Goal: Find contact information

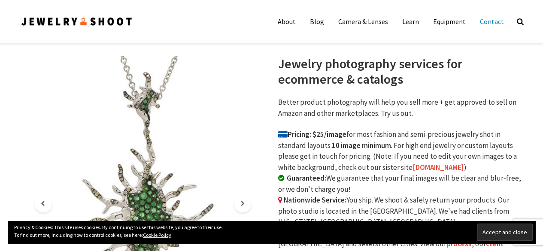
click at [489, 18] on link "Contact" at bounding box center [491, 21] width 37 height 17
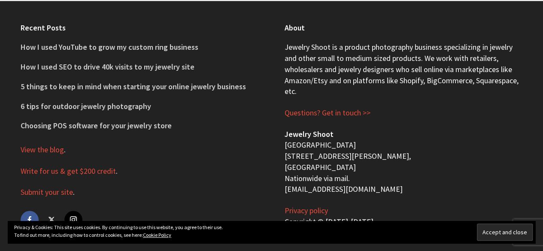
scroll to position [594, 0]
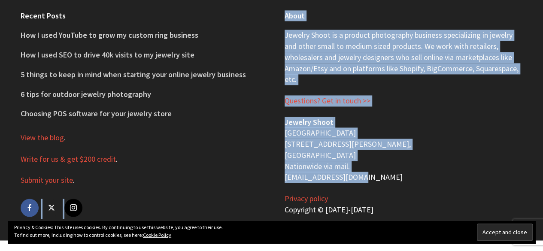
drag, startPoint x: 270, startPoint y: 175, endPoint x: 362, endPoint y: 175, distance: 91.9
click at [362, 175] on div "Recent Posts How I used YouTube to grow my custom ring business How I used SEO …" at bounding box center [272, 115] width 528 height 252
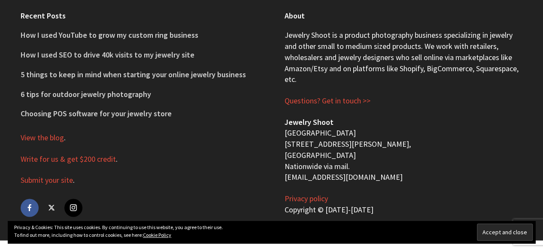
click at [248, 163] on p "Write for us & get $200 credit ." at bounding box center [140, 159] width 238 height 11
drag, startPoint x: 284, startPoint y: 177, endPoint x: 361, endPoint y: 180, distance: 76.9
click at [361, 180] on p "Jewelry Shoot [GEOGRAPHIC_DATA] [STREET_ADDRESS][PERSON_NAME] Nationwide via ma…" at bounding box center [404, 150] width 238 height 66
copy p "[EMAIL_ADDRESS][DOMAIN_NAME]"
